Goal: Navigation & Orientation: Find specific page/section

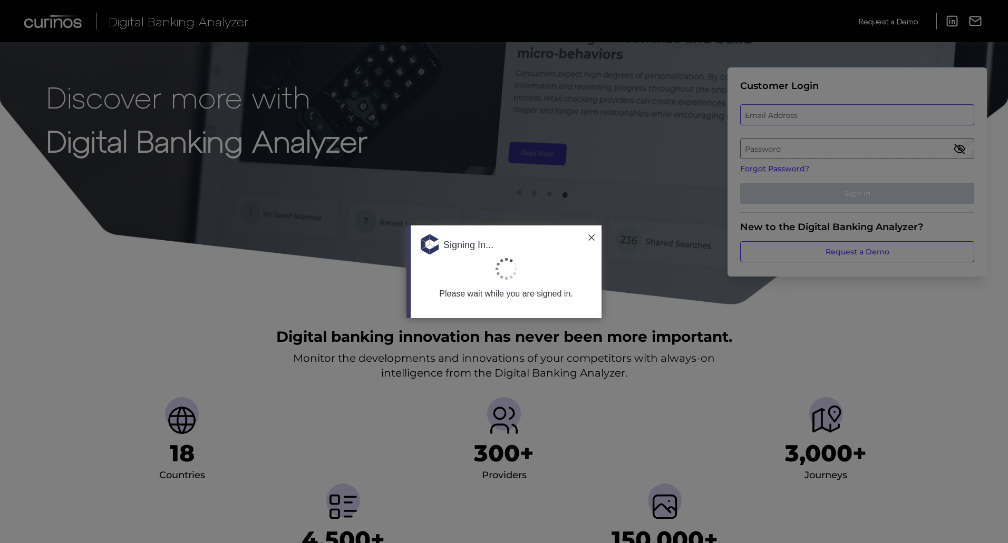
type input "[EMAIL_ADDRESS][PERSON_NAME][DOMAIN_NAME]"
